Goal: Task Accomplishment & Management: Manage account settings

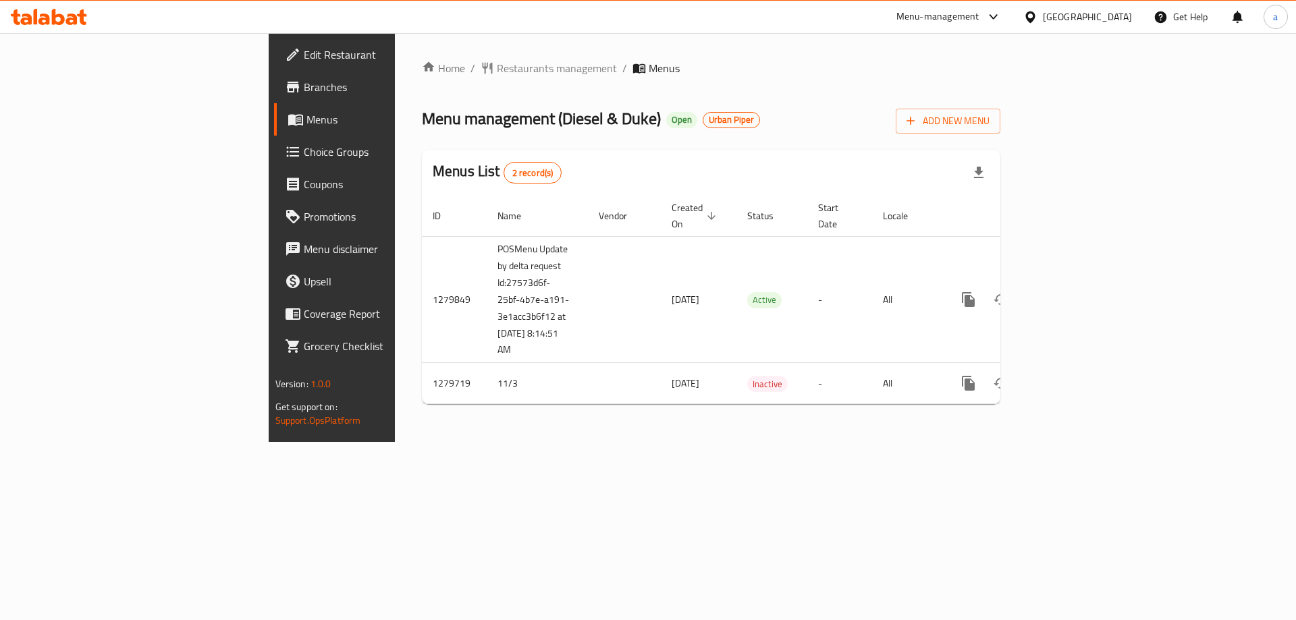
click at [17, 15] on icon at bounding box center [15, 17] width 9 height 16
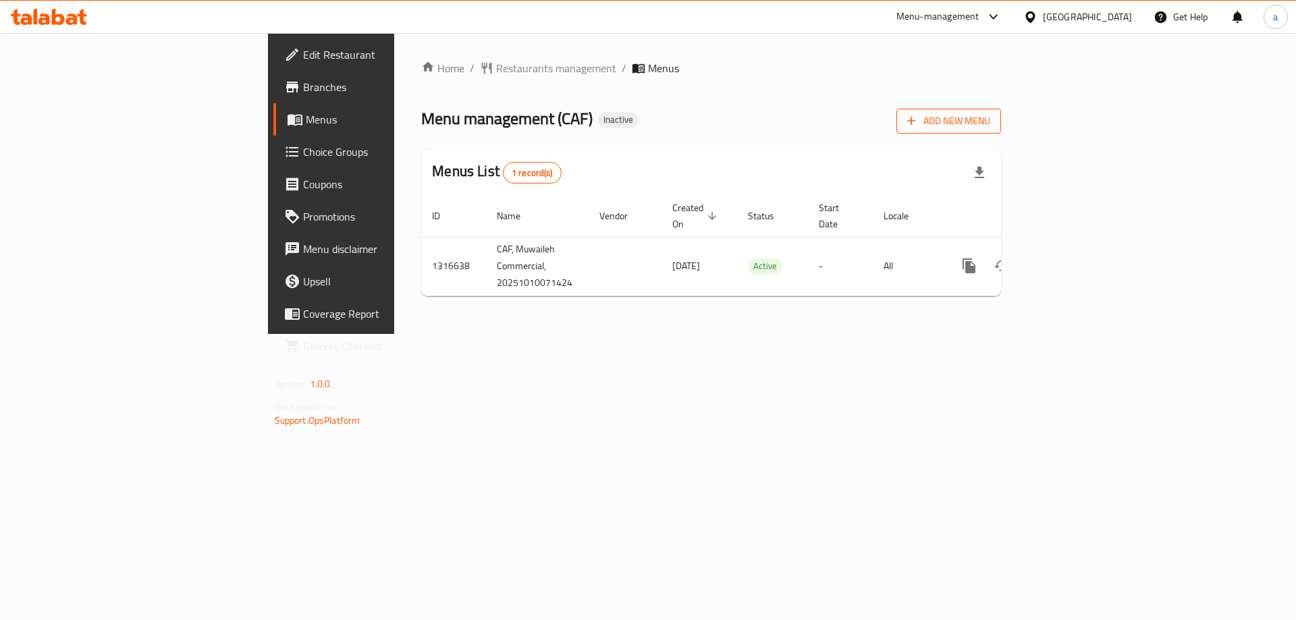
click at [990, 120] on span "Add New Menu" at bounding box center [948, 121] width 83 height 17
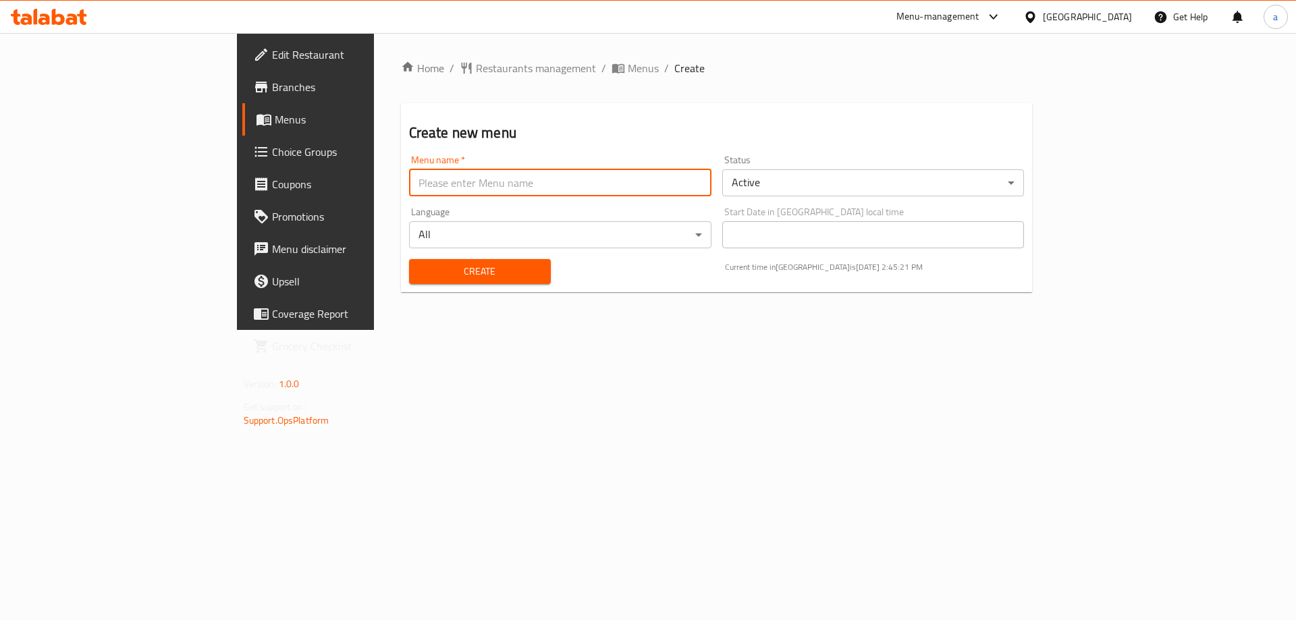
click at [572, 176] on input "text" at bounding box center [560, 182] width 302 height 27
type input "10/10/2025"
click at [409, 259] on button "Create" at bounding box center [480, 271] width 142 height 25
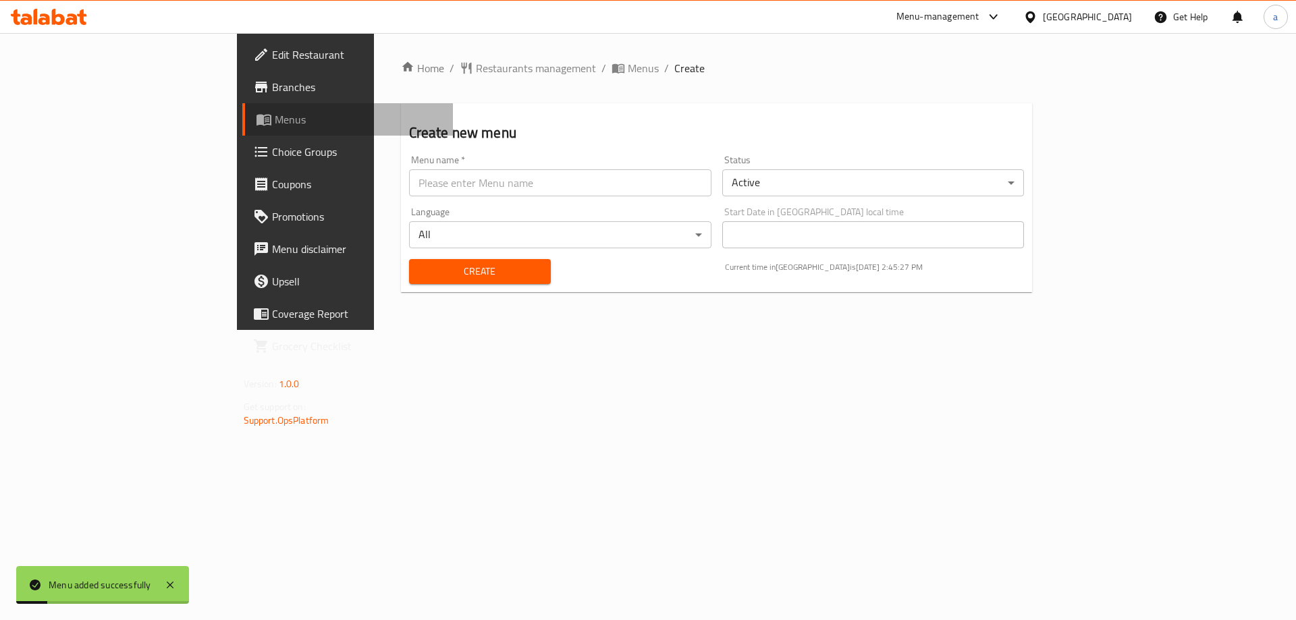
click at [275, 117] on span "Menus" at bounding box center [359, 119] width 168 height 16
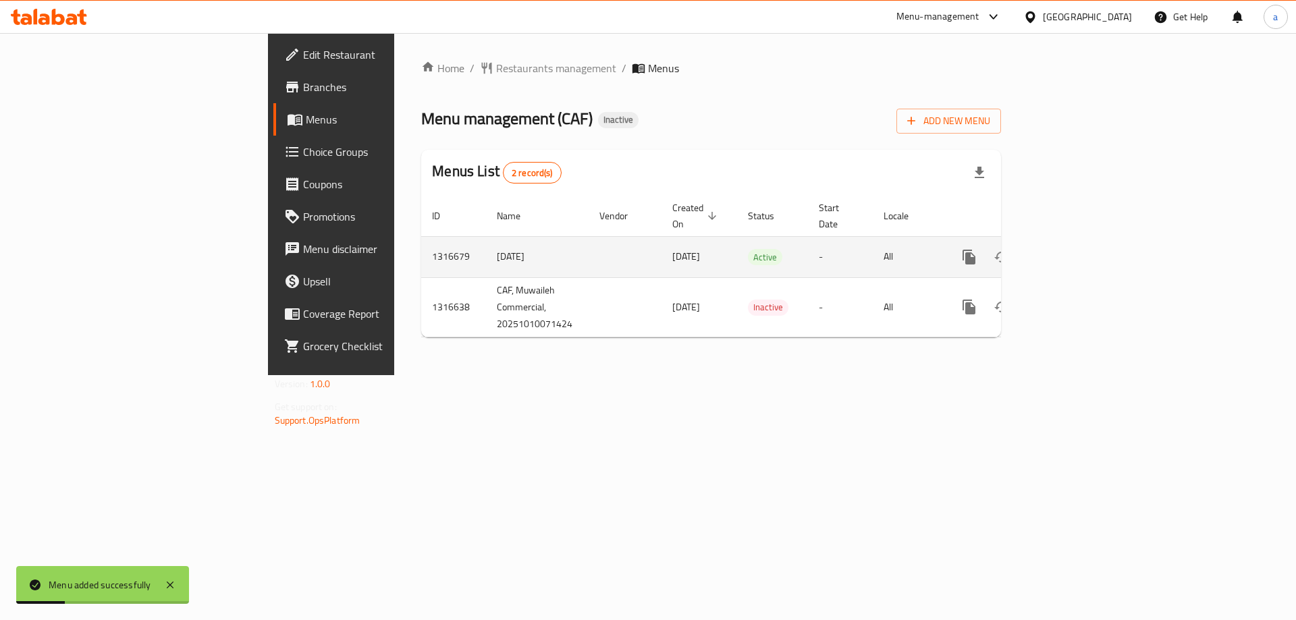
click at [1073, 251] on icon "enhanced table" at bounding box center [1066, 257] width 12 height 12
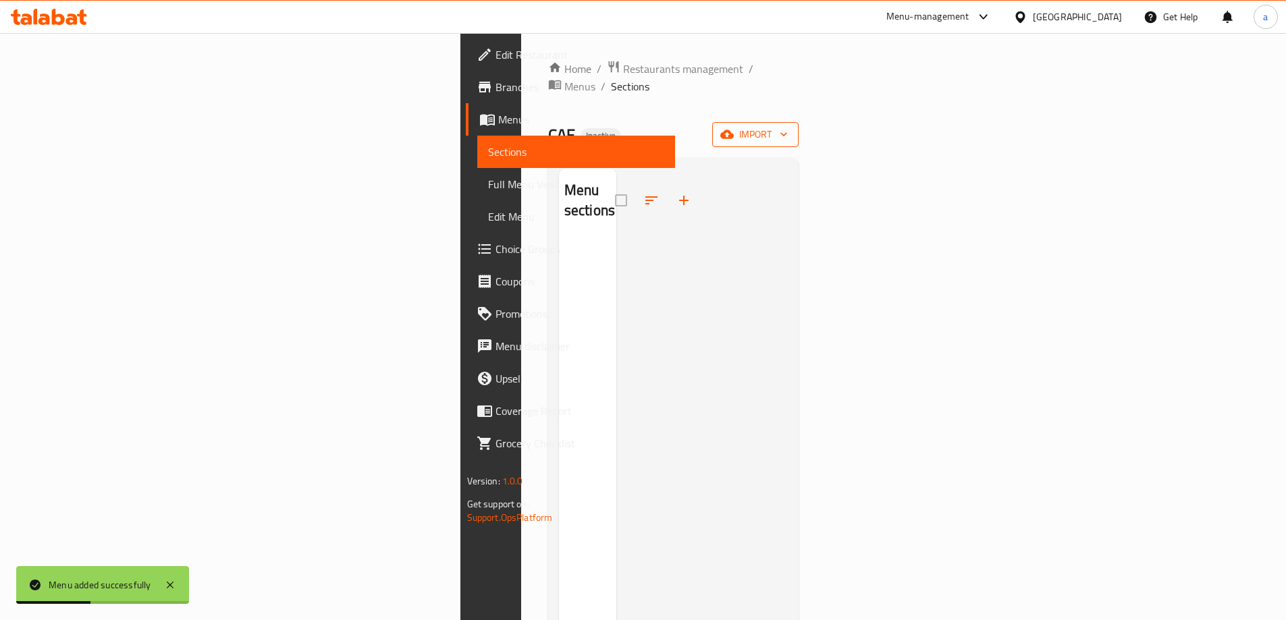
click at [799, 122] on button "import" at bounding box center [755, 134] width 86 height 25
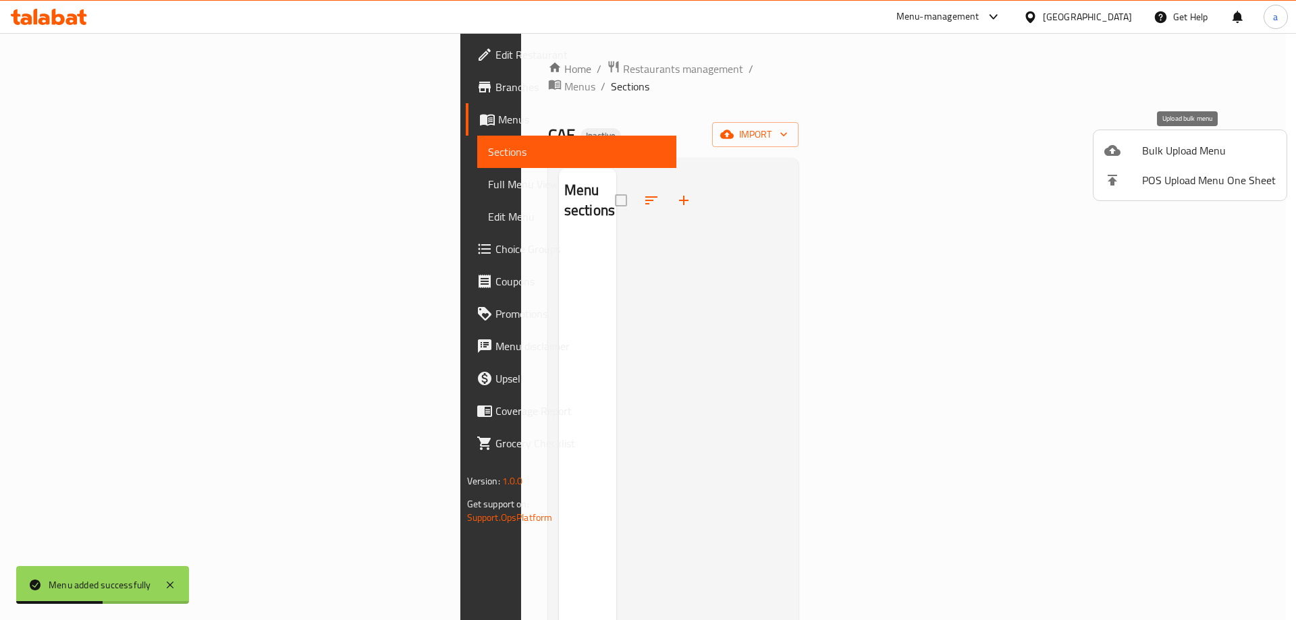
click at [1139, 155] on div at bounding box center [1123, 150] width 38 height 16
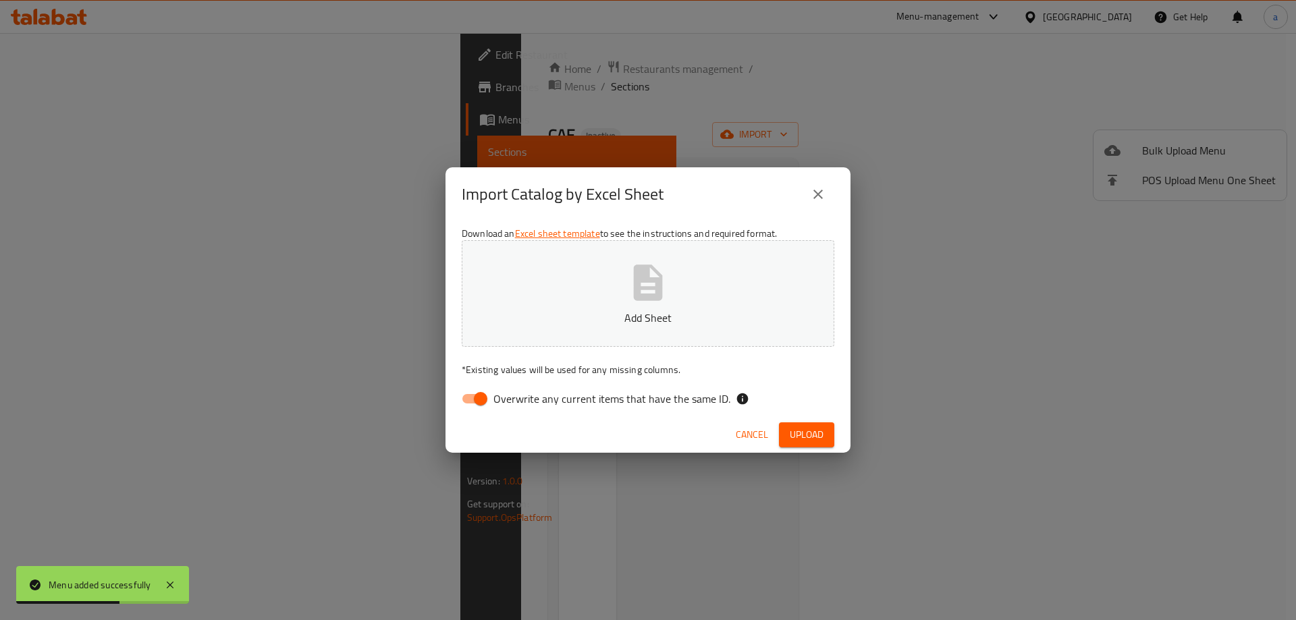
click at [487, 408] on input "Overwrite any current items that have the same ID." at bounding box center [480, 399] width 77 height 26
checkbox input "false"
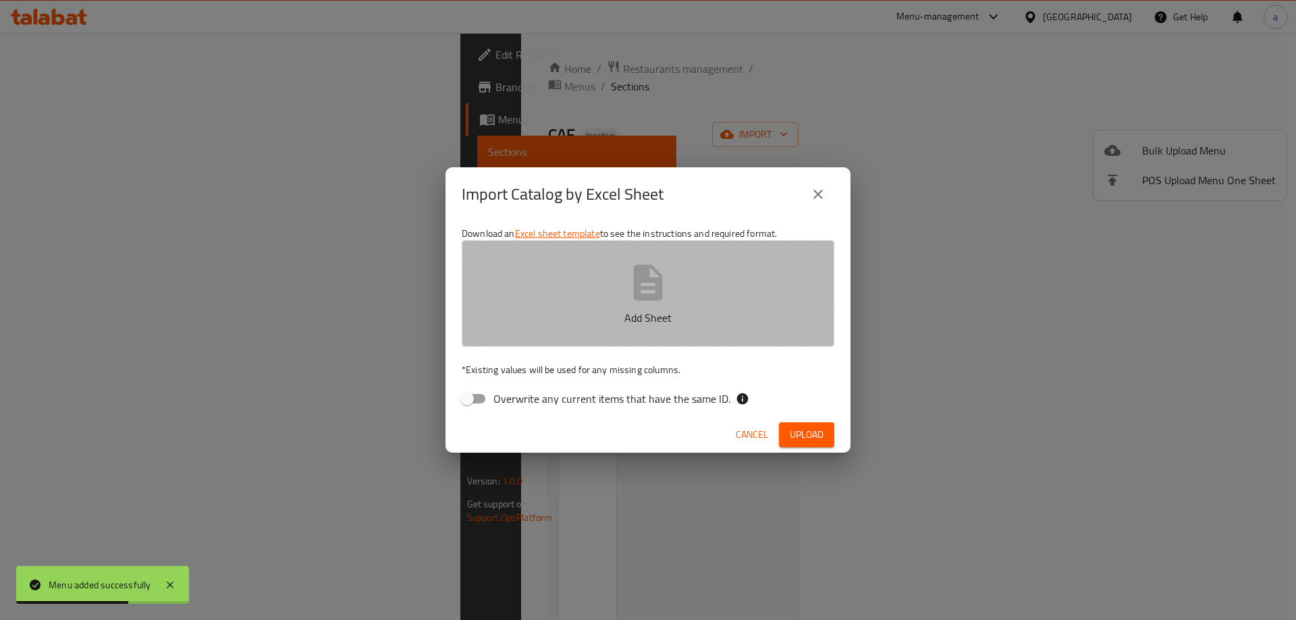
click at [574, 325] on p "Add Sheet" at bounding box center [648, 318] width 331 height 16
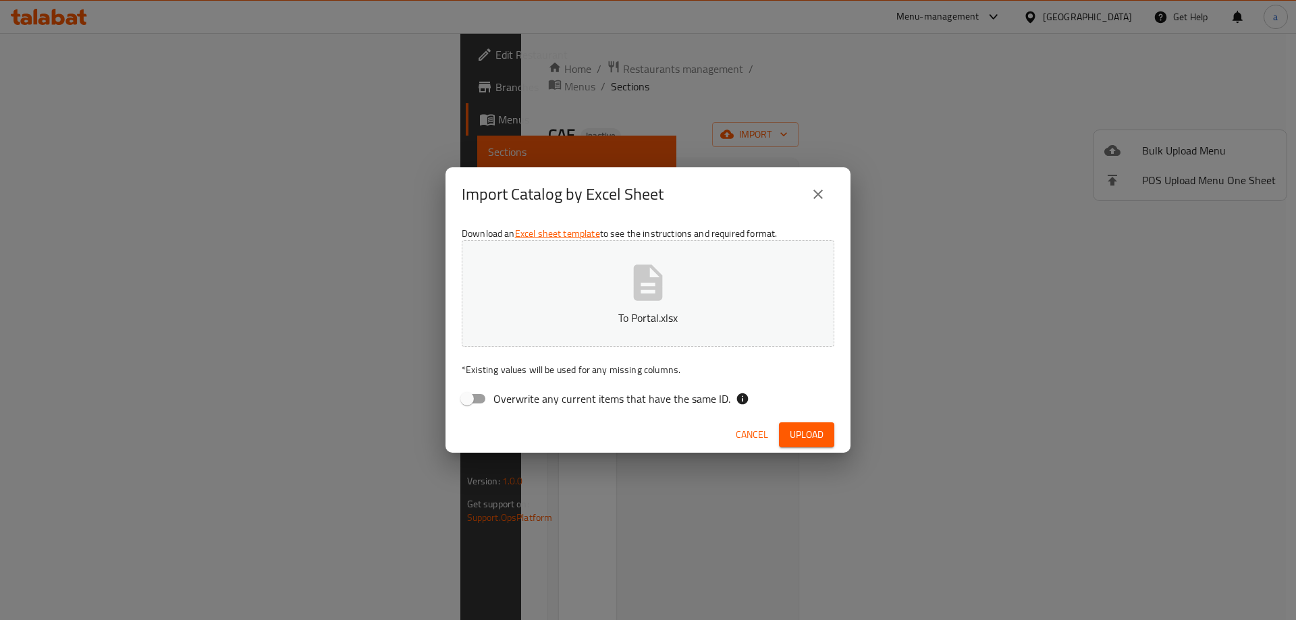
click at [826, 430] on button "Upload" at bounding box center [806, 435] width 55 height 25
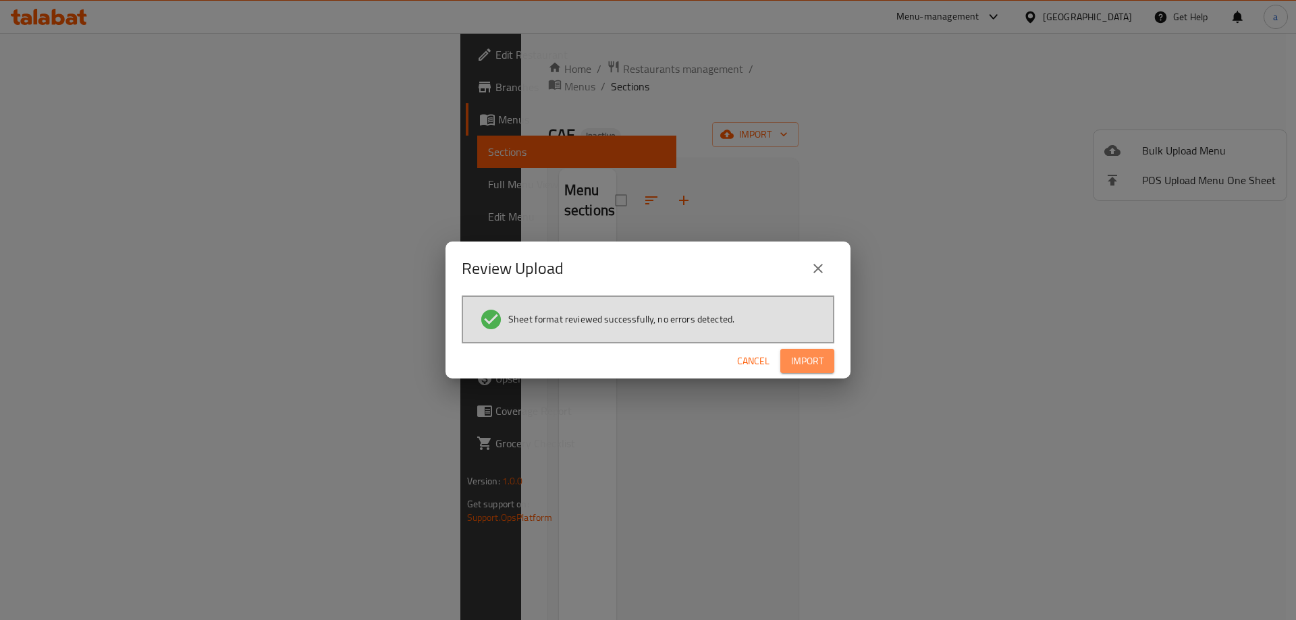
click at [810, 352] on button "Import" at bounding box center [807, 361] width 54 height 25
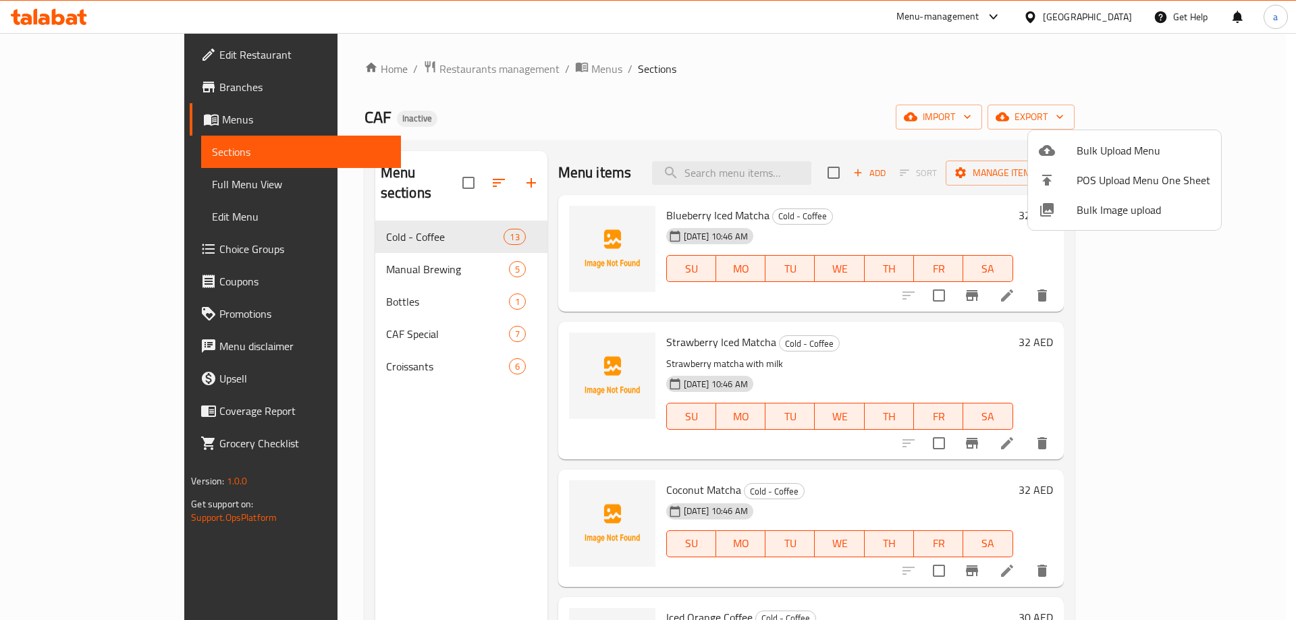
click at [88, 177] on div at bounding box center [648, 310] width 1296 height 620
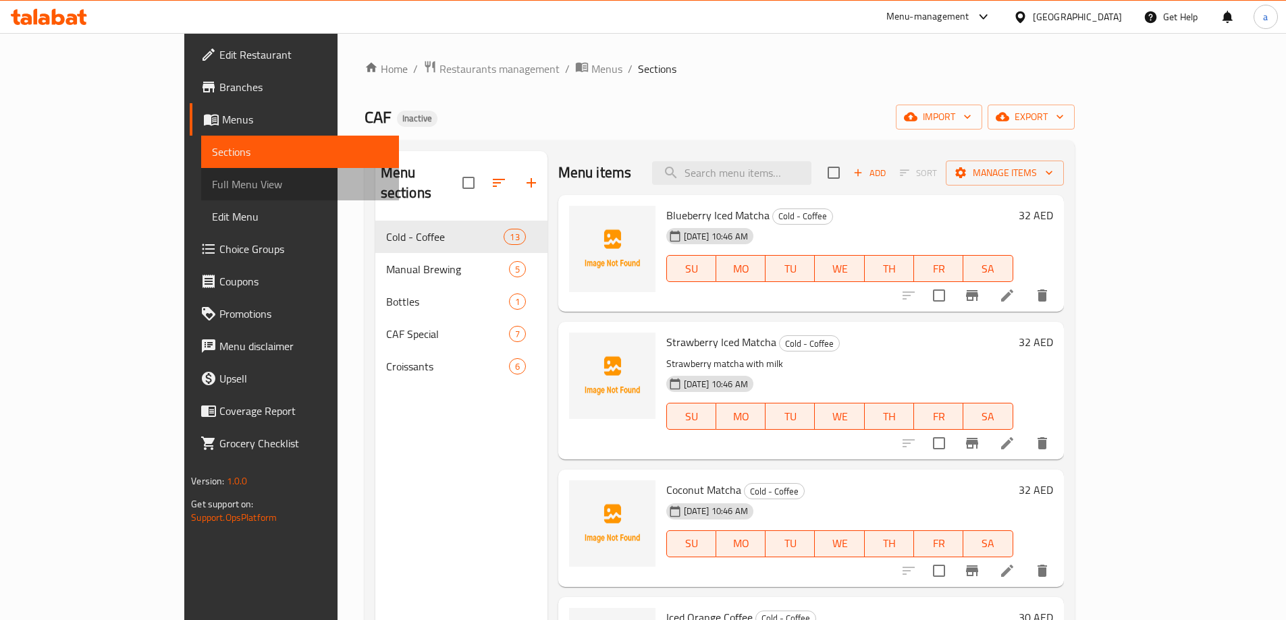
click at [212, 192] on span "Full Menu View" at bounding box center [300, 184] width 176 height 16
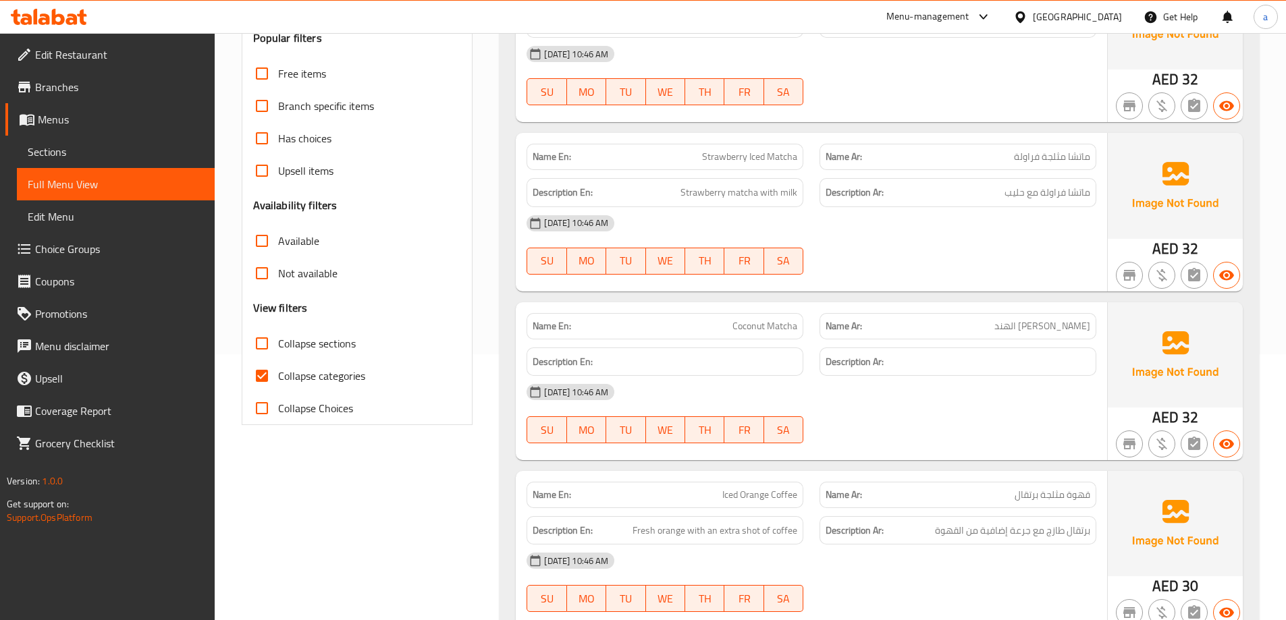
scroll to position [338, 0]
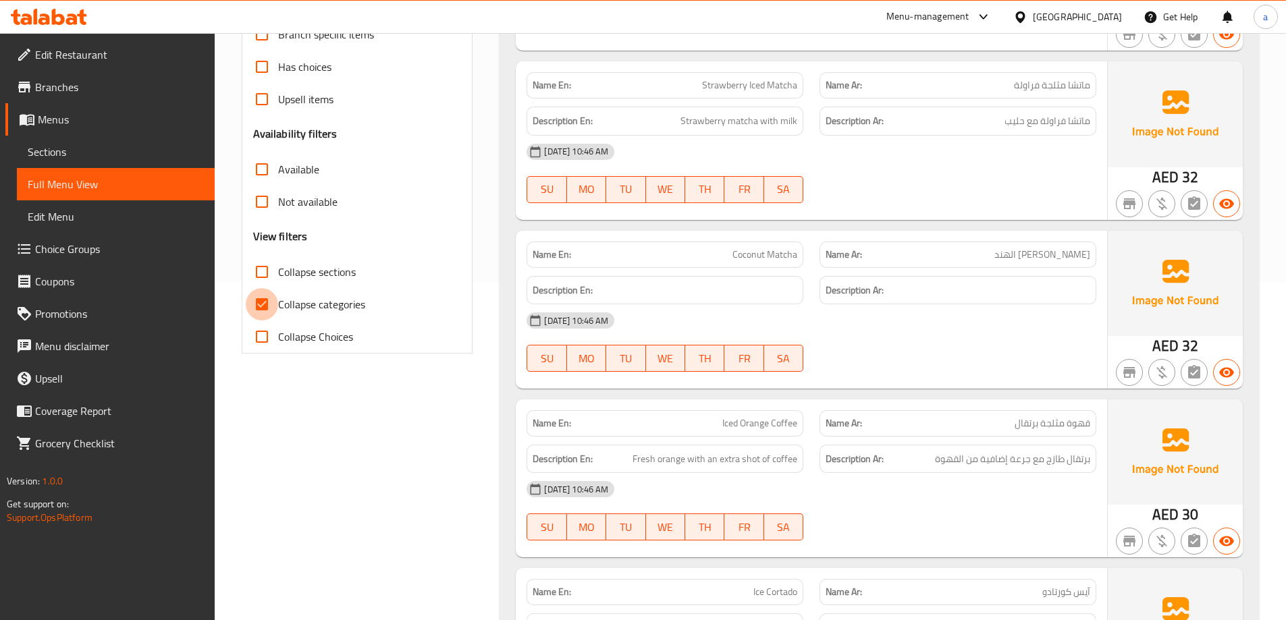
click at [255, 302] on input "Collapse categories" at bounding box center [262, 304] width 32 height 32
checkbox input "false"
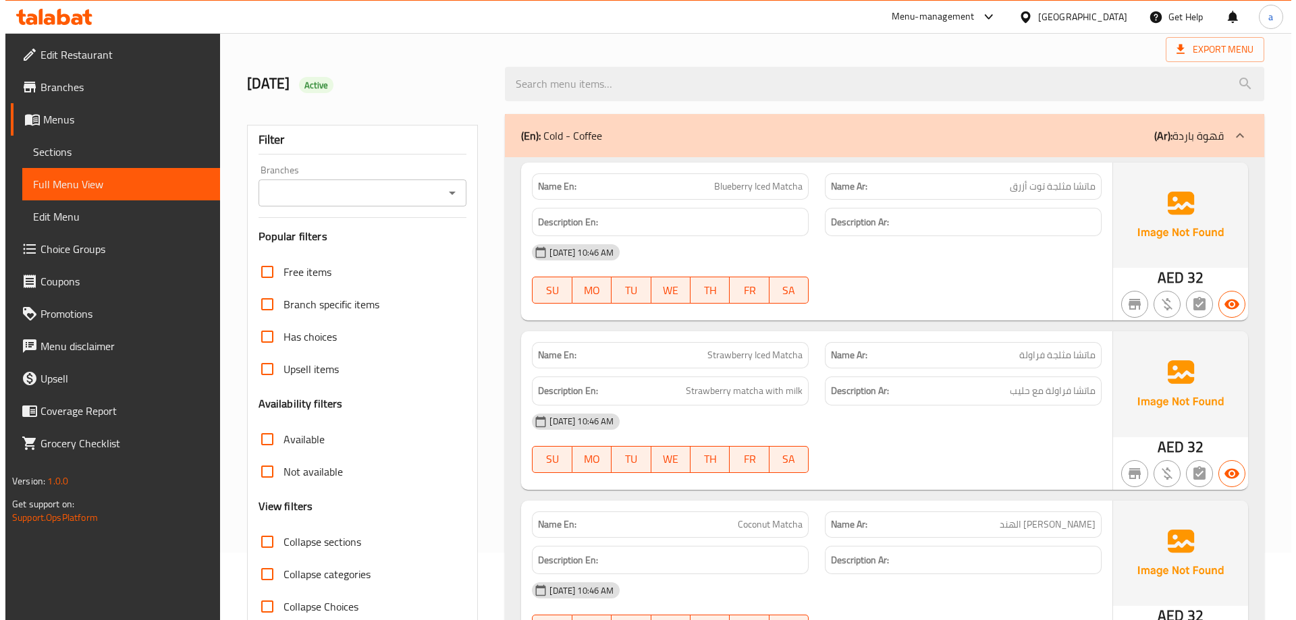
scroll to position [0, 0]
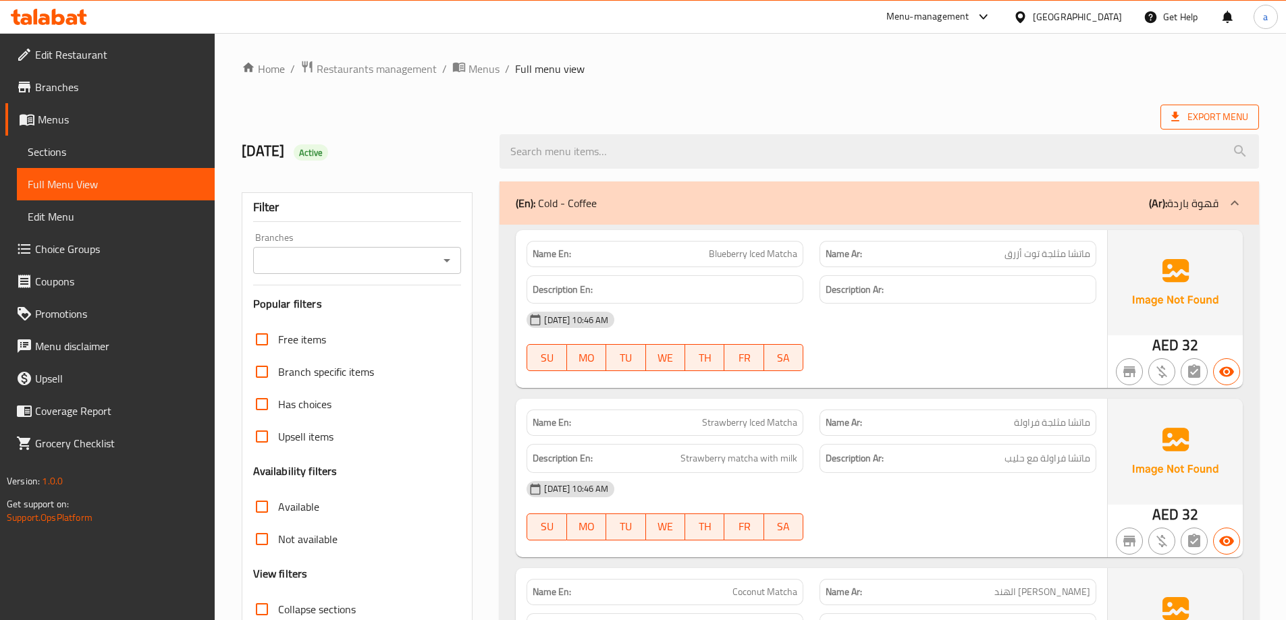
click at [1204, 120] on span "Export Menu" at bounding box center [1209, 117] width 77 height 17
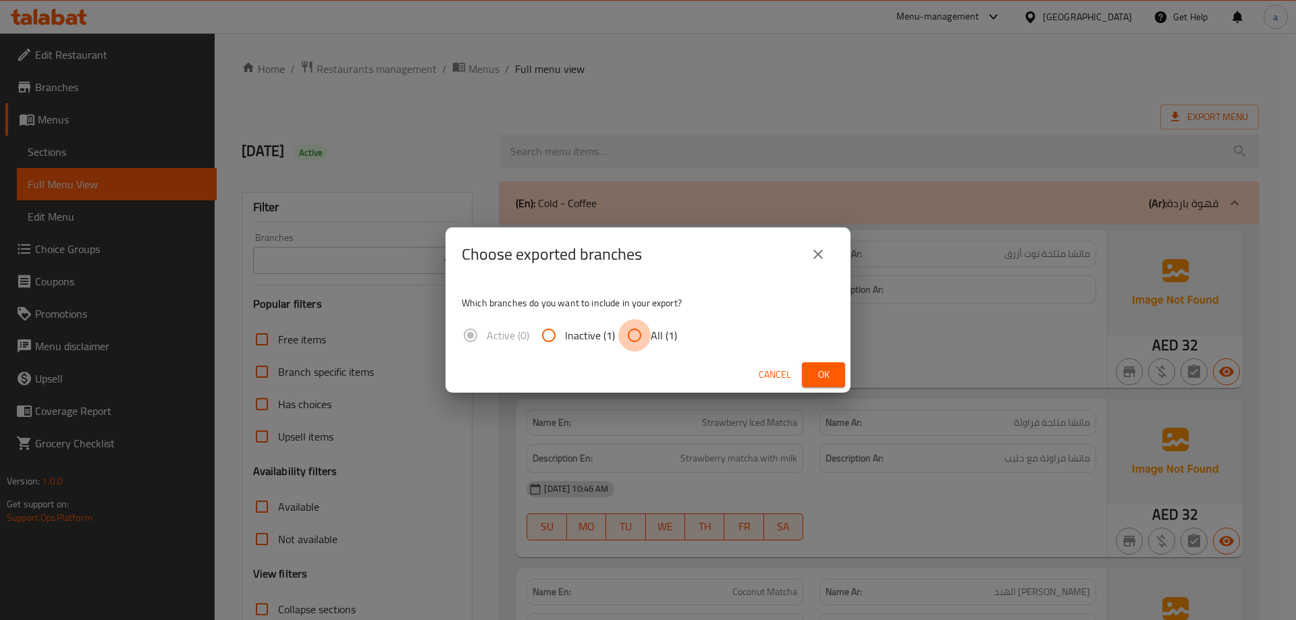
click at [642, 339] on input "All (1)" at bounding box center [634, 335] width 32 height 32
radio input "true"
click at [821, 372] on span "Ok" at bounding box center [824, 375] width 22 height 17
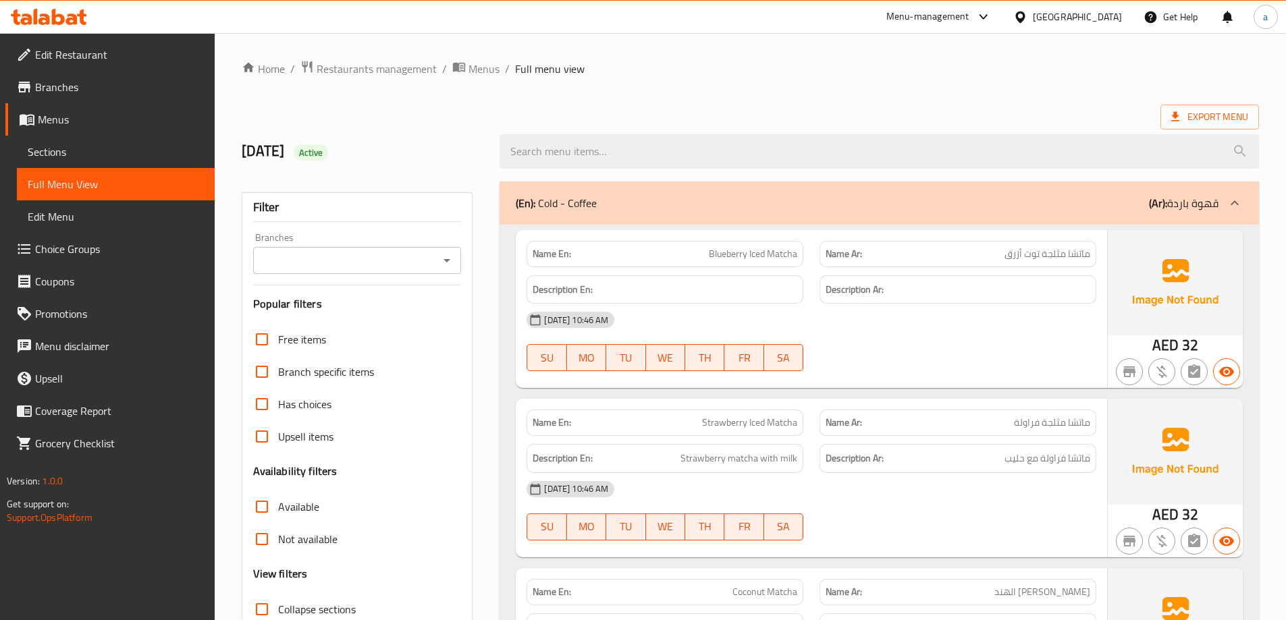
click at [922, 114] on div "Export Menu" at bounding box center [750, 117] width 1017 height 25
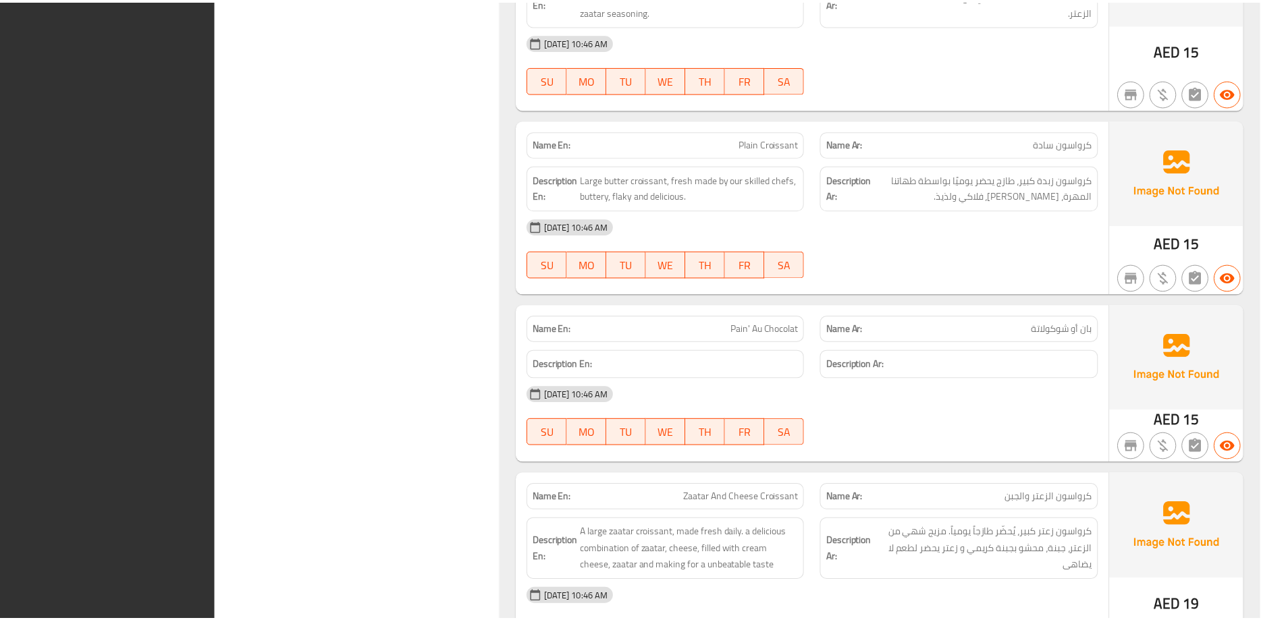
scroll to position [5914, 0]
